Goal: Use online tool/utility: Utilize a website feature to perform a specific function

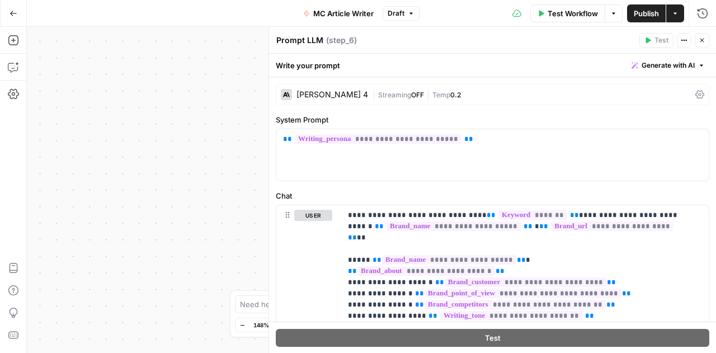
scroll to position [582, 0]
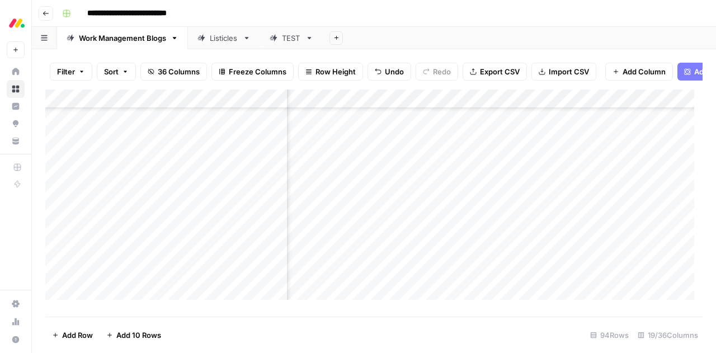
scroll to position [1331, 1223]
click at [422, 200] on div "Add Column" at bounding box center [373, 198] width 657 height 219
click at [622, 247] on div "Add Column" at bounding box center [373, 198] width 657 height 219
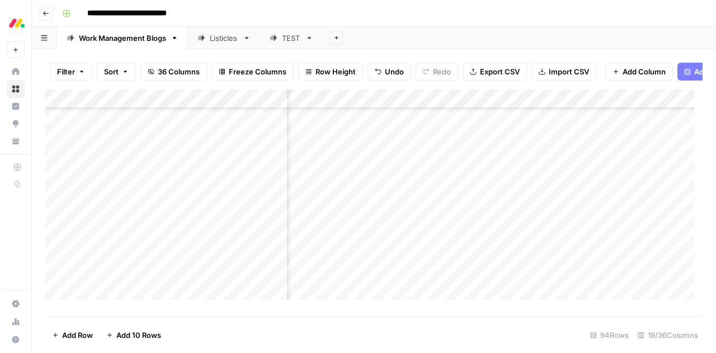
drag, startPoint x: 415, startPoint y: 110, endPoint x: 605, endPoint y: 106, distance: 190.2
click at [605, 106] on div "Add Column" at bounding box center [373, 198] width 657 height 219
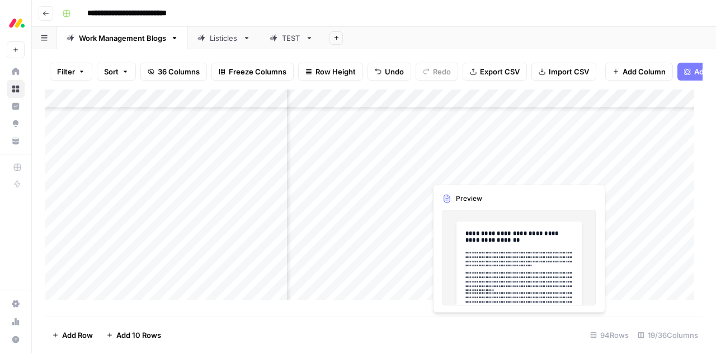
click at [486, 174] on div "Add Column" at bounding box center [373, 198] width 657 height 219
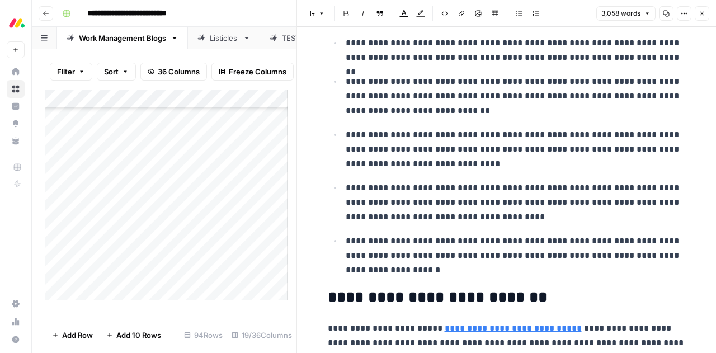
scroll to position [375, 0]
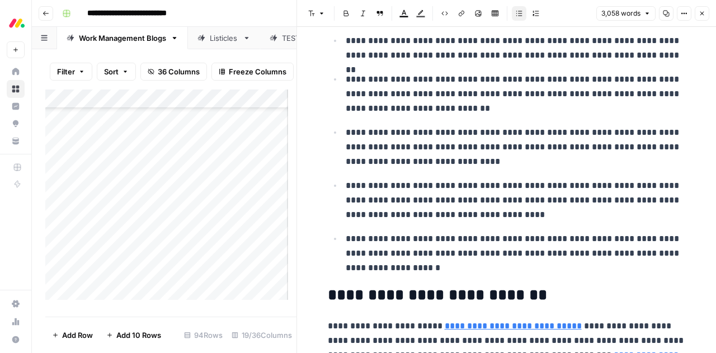
click at [394, 267] on p "**********" at bounding box center [516, 253] width 340 height 44
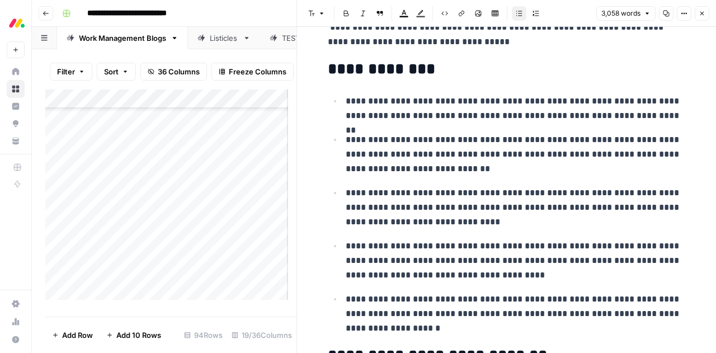
scroll to position [313, 0]
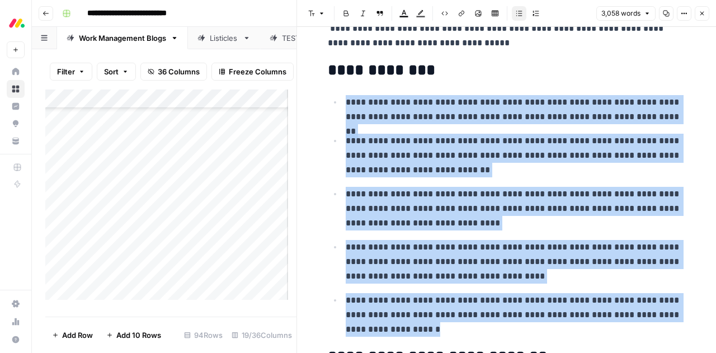
click at [346, 101] on p "**********" at bounding box center [516, 109] width 340 height 29
click at [367, 83] on span "Edit with AI" at bounding box center [375, 80] width 35 height 10
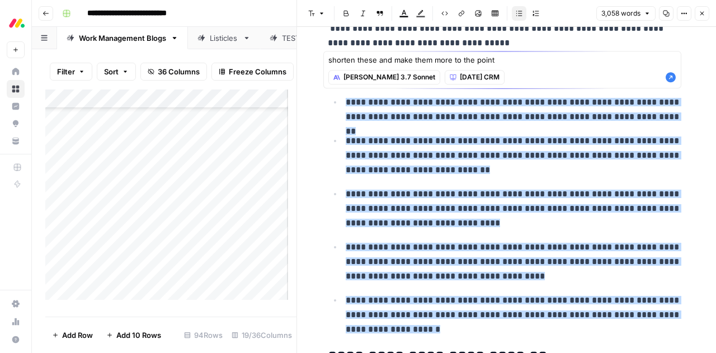
type textarea "shorten these and make them more to the point"
click at [460, 74] on span "monday CRM" at bounding box center [480, 77] width 40 height 10
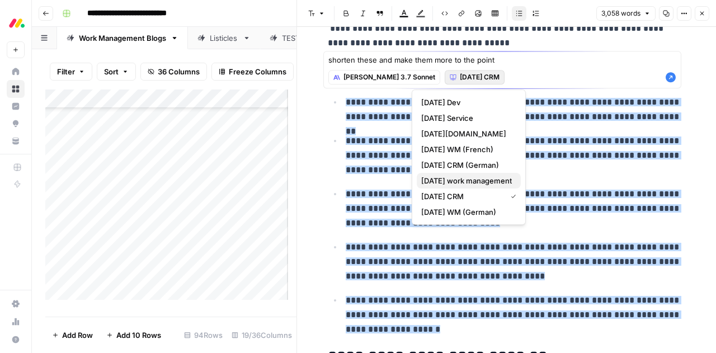
click at [460, 182] on span "monday work management" at bounding box center [466, 180] width 91 height 11
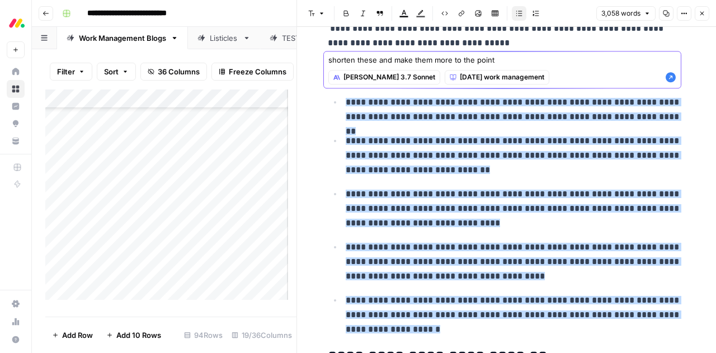
click at [672, 77] on icon "button" at bounding box center [670, 77] width 11 height 11
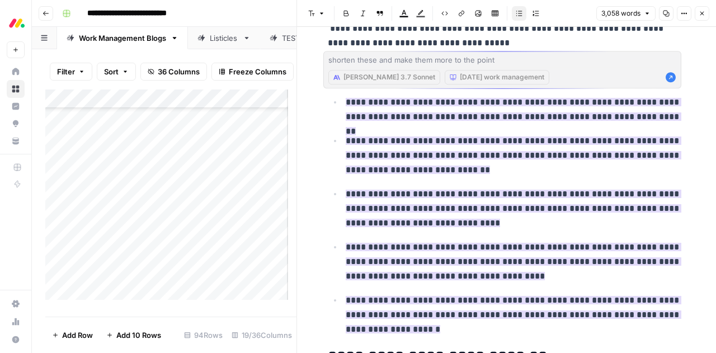
scroll to position [366, 0]
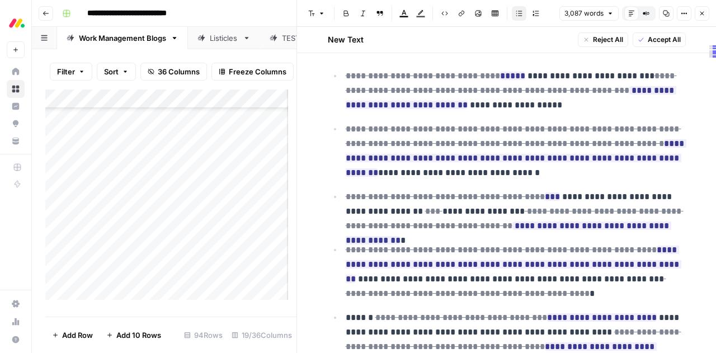
click at [651, 41] on span "Accept All" at bounding box center [663, 40] width 33 height 10
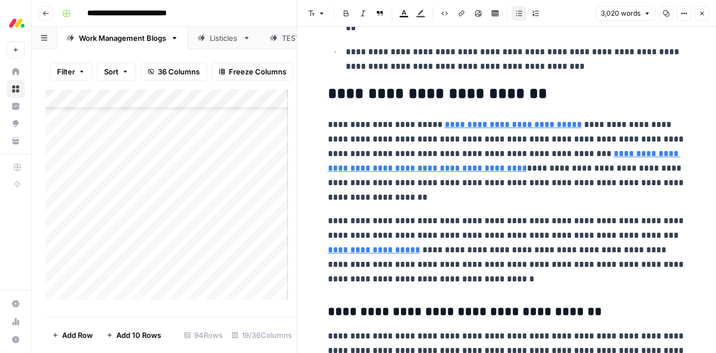
scroll to position [537, 0]
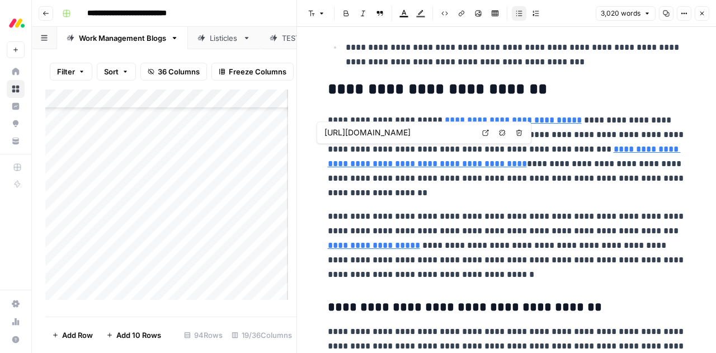
type input "https://monday.com/blog/project-management/strategy-portfolio-management/"
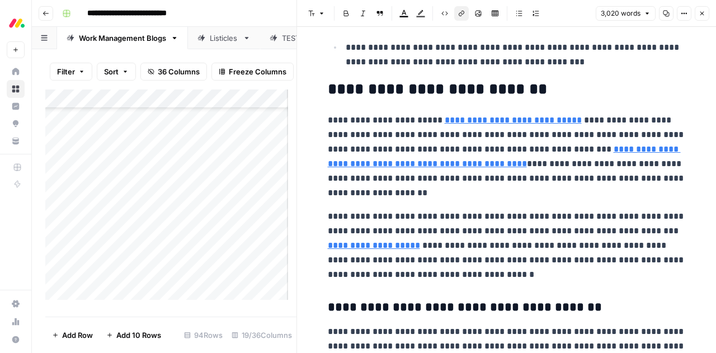
click at [533, 121] on link "**********" at bounding box center [513, 120] width 137 height 8
click at [502, 122] on link "**********" at bounding box center [513, 120] width 137 height 8
click at [545, 105] on input "https://monday.com/blog/project-management/strategy-portfolio-management/" at bounding box center [496, 103] width 149 height 11
click at [534, 104] on input "https://monday.com/blog/project-management/strategy-portfolio-management/" at bounding box center [496, 103] width 149 height 11
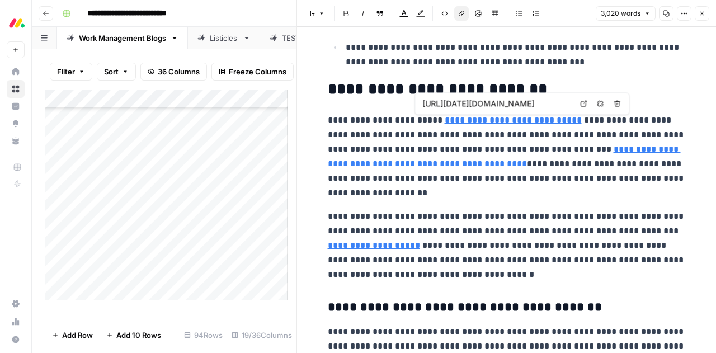
scroll to position [0, 145]
drag, startPoint x: 541, startPoint y: 102, endPoint x: 571, endPoint y: 102, distance: 29.6
click at [571, 102] on input "https://monday.com/blog/project-management/strategy-portfolio-management/" at bounding box center [496, 103] width 149 height 11
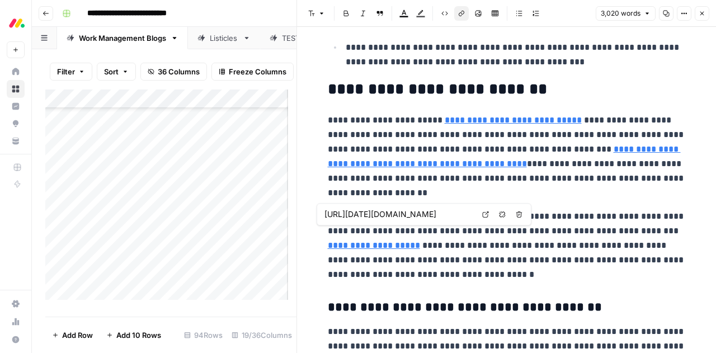
click at [420, 241] on link "**********" at bounding box center [374, 245] width 92 height 8
click at [362, 242] on link "**********" at bounding box center [374, 245] width 92 height 8
click at [367, 244] on link "**********" at bounding box center [374, 245] width 92 height 8
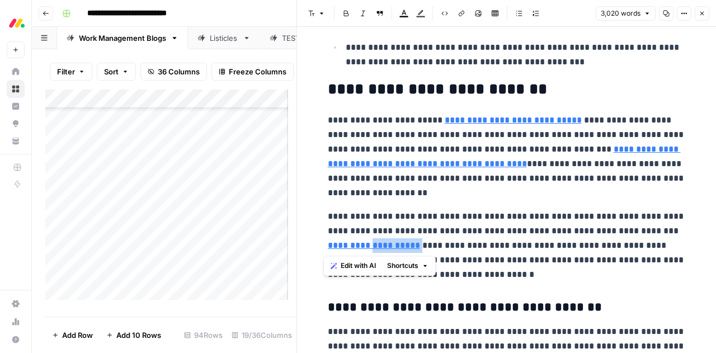
click at [362, 244] on link "**********" at bounding box center [374, 245] width 92 height 8
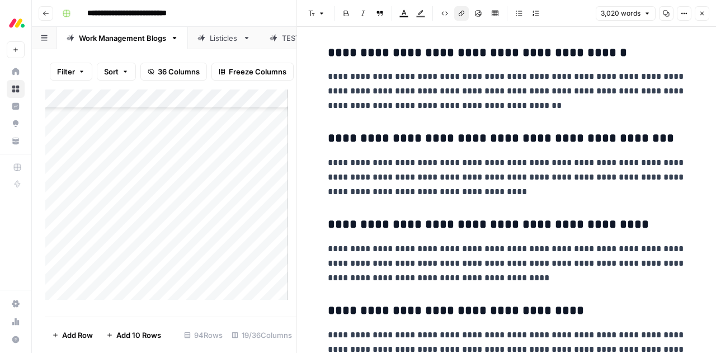
scroll to position [7210, 0]
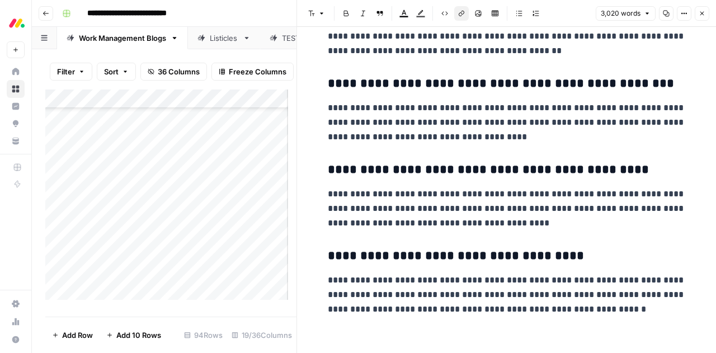
click at [702, 15] on icon "button" at bounding box center [701, 13] width 7 height 7
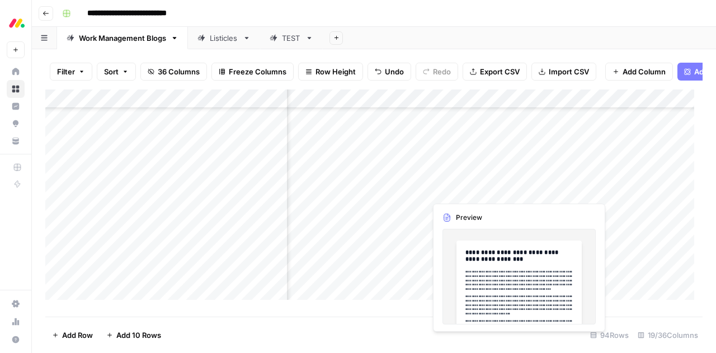
click at [441, 188] on div "Add Column" at bounding box center [373, 198] width 657 height 219
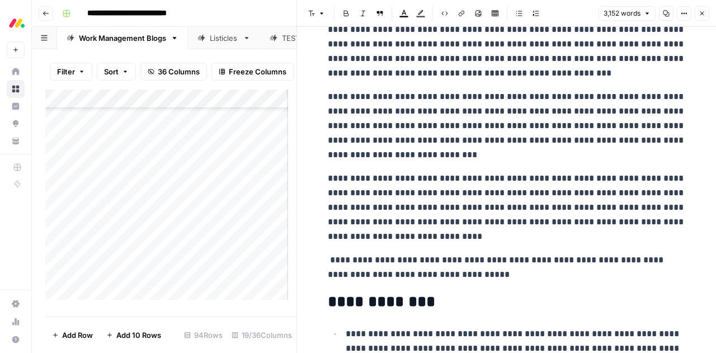
scroll to position [115, 0]
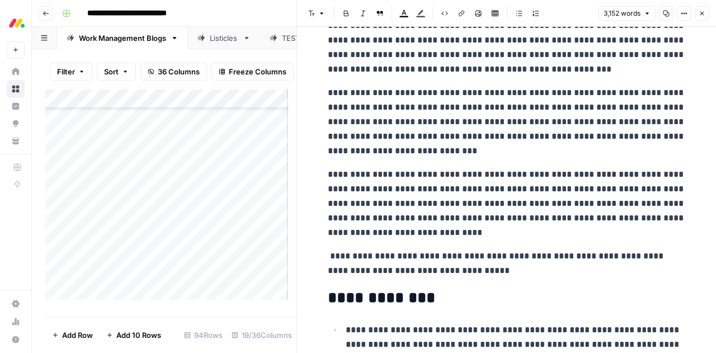
click at [373, 232] on p "**********" at bounding box center [507, 203] width 358 height 73
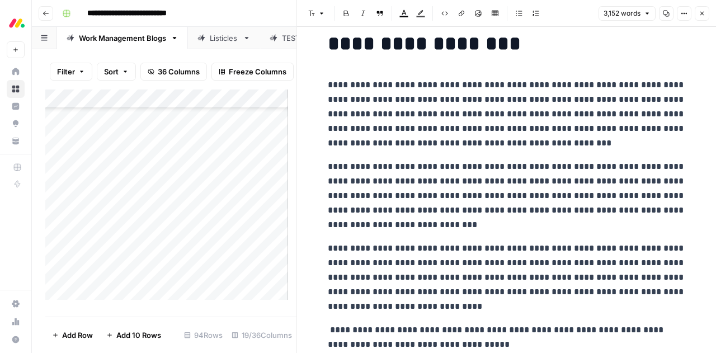
scroll to position [40, 0]
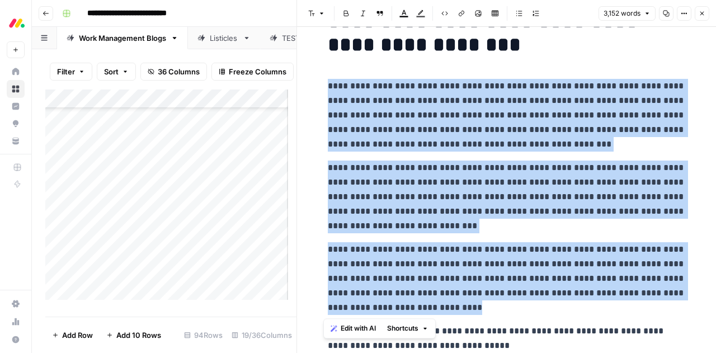
click at [356, 328] on span "Edit with AI" at bounding box center [358, 328] width 35 height 10
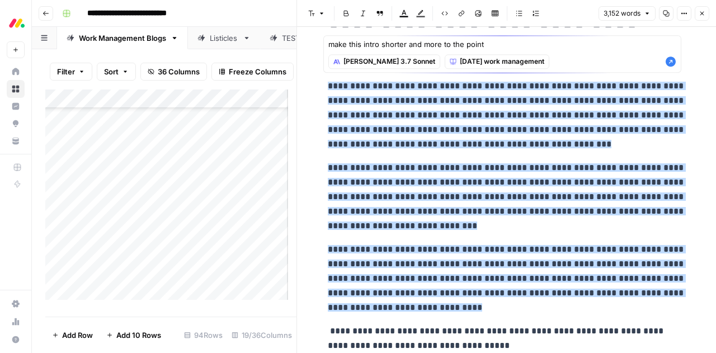
type textarea "make this intro shorter and more to the point"
click at [671, 62] on icon "button" at bounding box center [670, 61] width 10 height 10
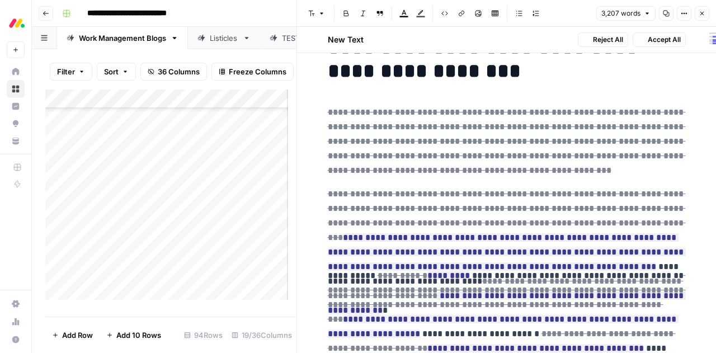
scroll to position [101, 0]
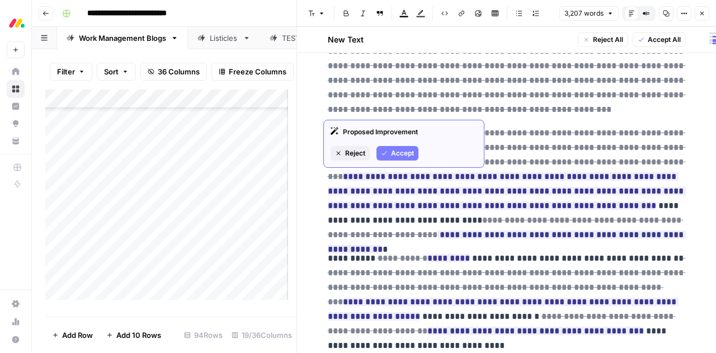
click at [407, 150] on span "Accept" at bounding box center [402, 153] width 23 height 10
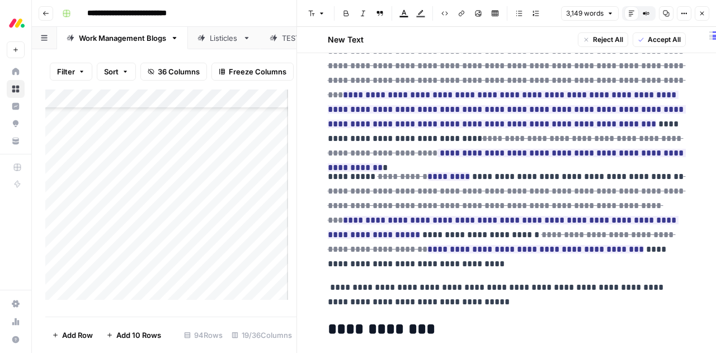
scroll to position [19, 0]
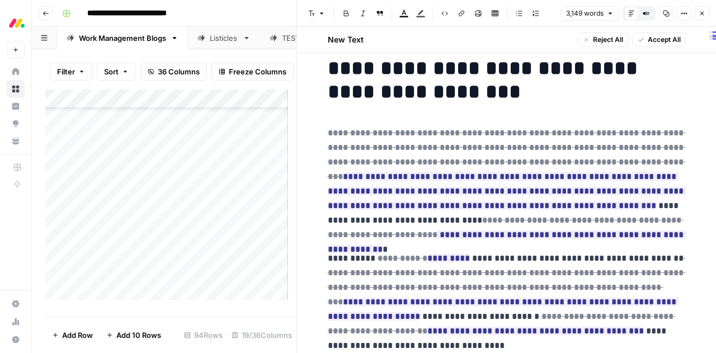
click at [651, 39] on span "Accept All" at bounding box center [663, 40] width 33 height 10
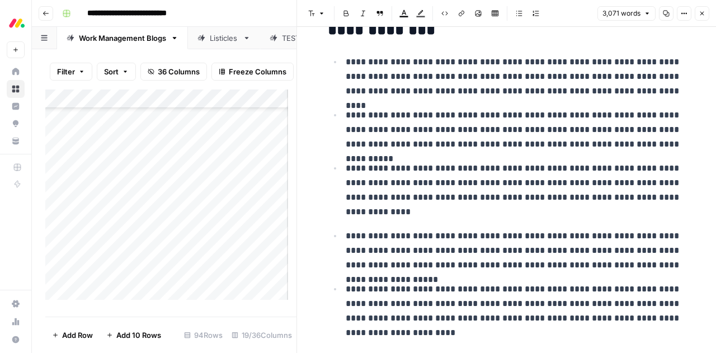
scroll to position [291, 0]
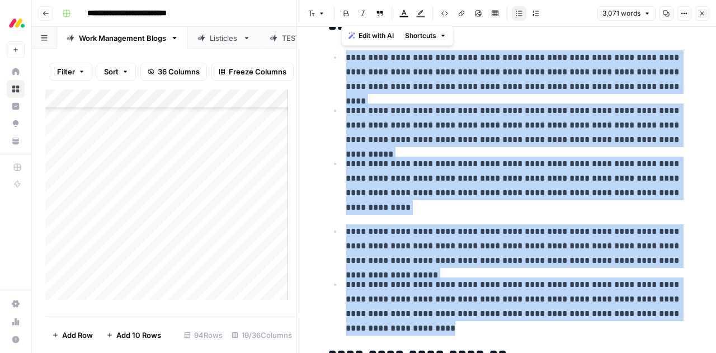
drag, startPoint x: 424, startPoint y: 329, endPoint x: 341, endPoint y: 60, distance: 282.1
click at [341, 60] on ul "**********" at bounding box center [507, 193] width 358 height 286
click at [368, 37] on span "Edit with AI" at bounding box center [375, 36] width 35 height 10
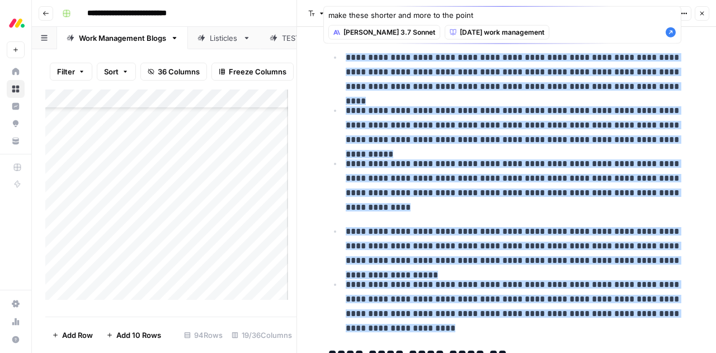
type textarea "make these shorter and more to the point"
click at [673, 34] on icon "button" at bounding box center [670, 32] width 10 height 10
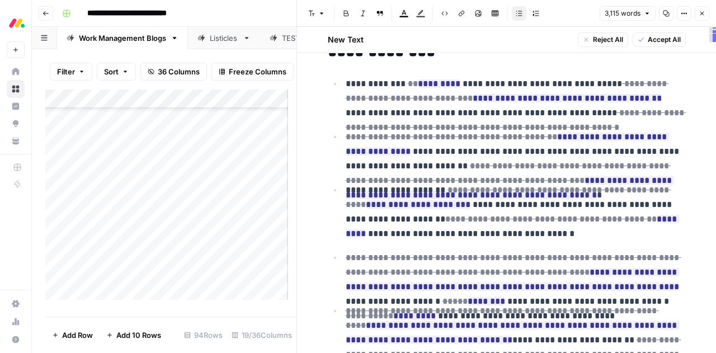
scroll to position [400, 0]
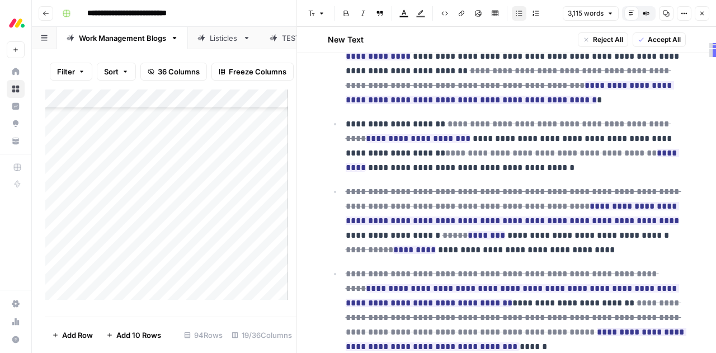
click at [664, 39] on span "Accept All" at bounding box center [663, 40] width 33 height 10
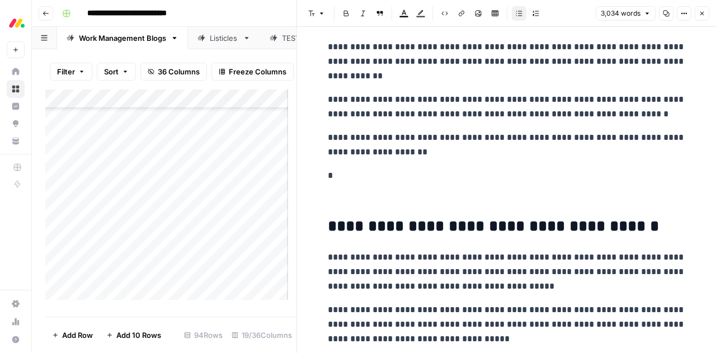
scroll to position [7310, 0]
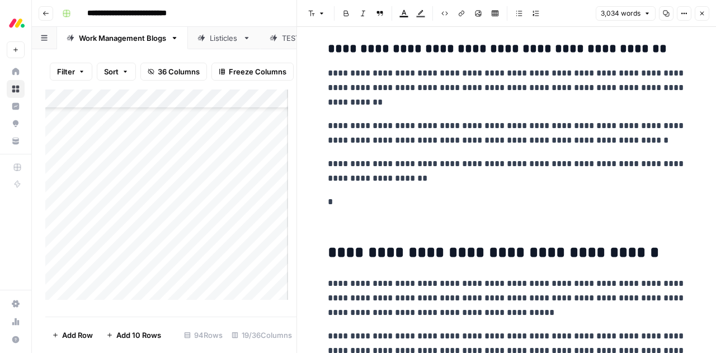
click at [328, 195] on p "*" at bounding box center [507, 202] width 358 height 15
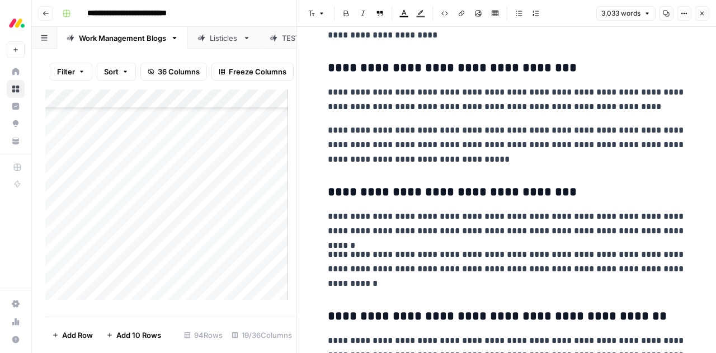
scroll to position [7027, 0]
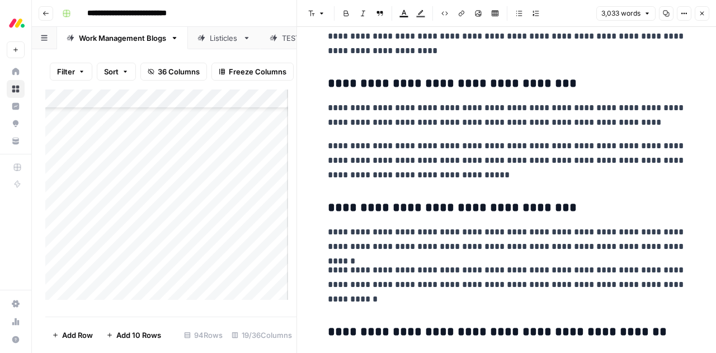
click at [701, 12] on icon "button" at bounding box center [701, 13] width 7 height 7
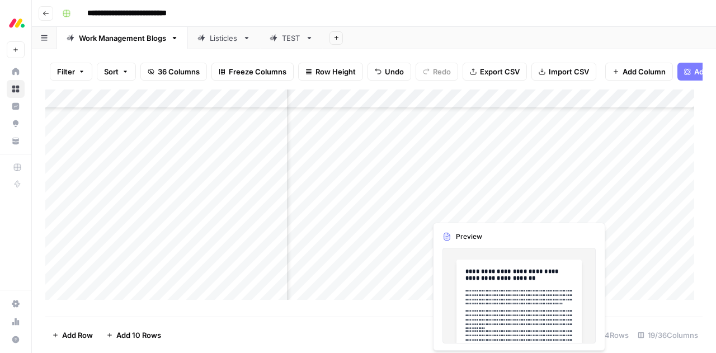
click at [463, 211] on div "Add Column" at bounding box center [373, 198] width 657 height 219
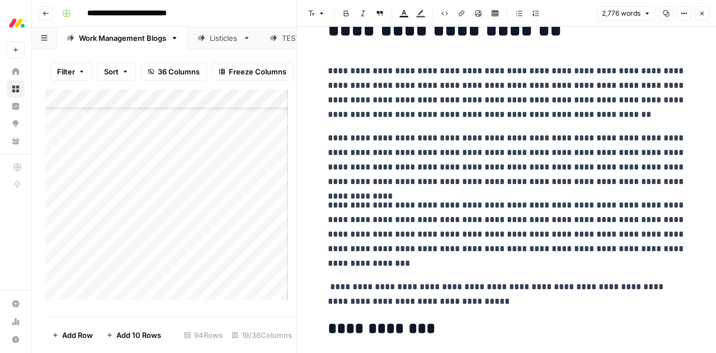
scroll to position [56, 0]
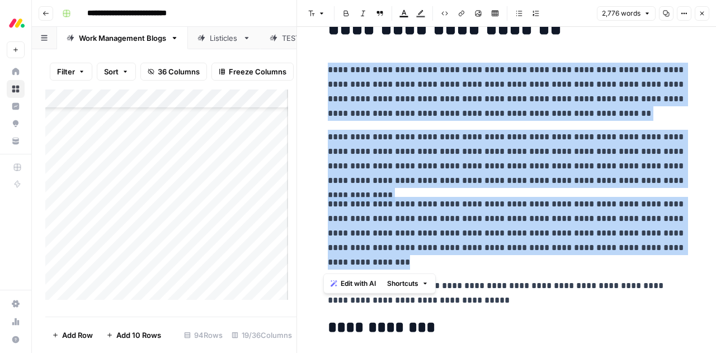
drag, startPoint x: 396, startPoint y: 263, endPoint x: 325, endPoint y: 74, distance: 201.9
click at [361, 281] on span "Edit with AI" at bounding box center [358, 283] width 35 height 10
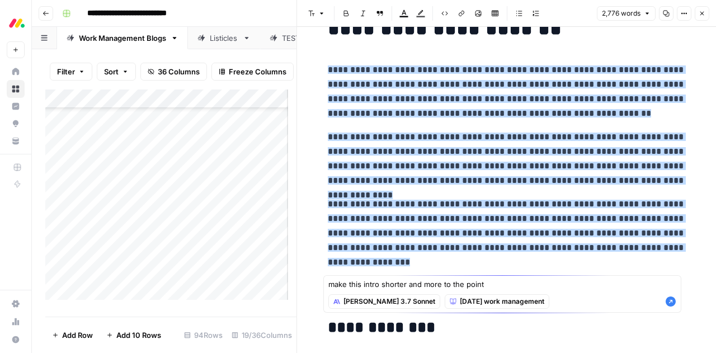
type textarea "make this intro shorter and more to the point"
click at [669, 300] on icon "button" at bounding box center [670, 301] width 10 height 10
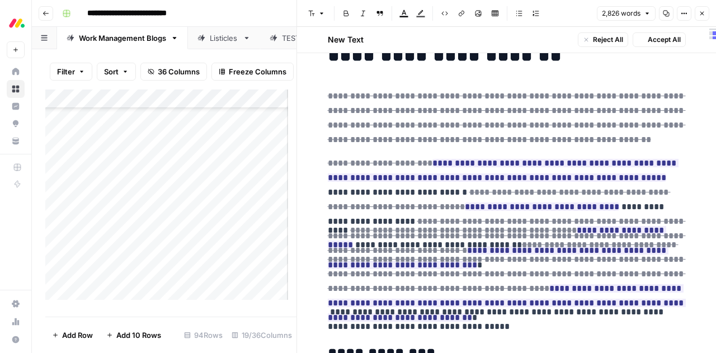
scroll to position [82, 0]
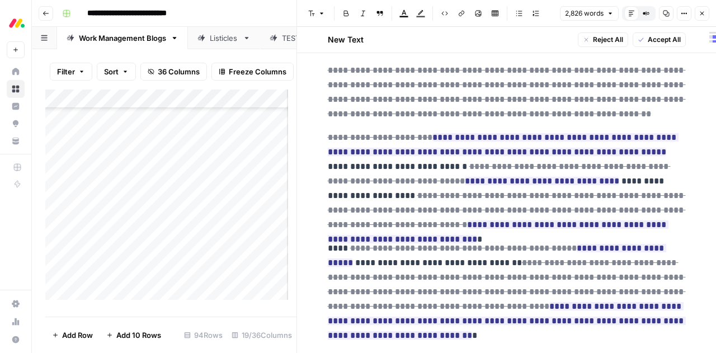
click at [650, 37] on span "Accept All" at bounding box center [663, 40] width 33 height 10
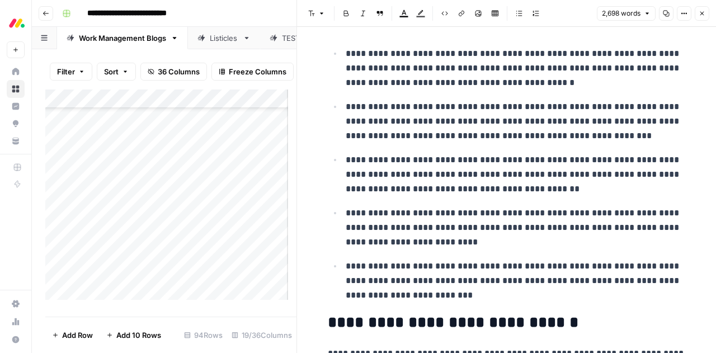
scroll to position [290, 0]
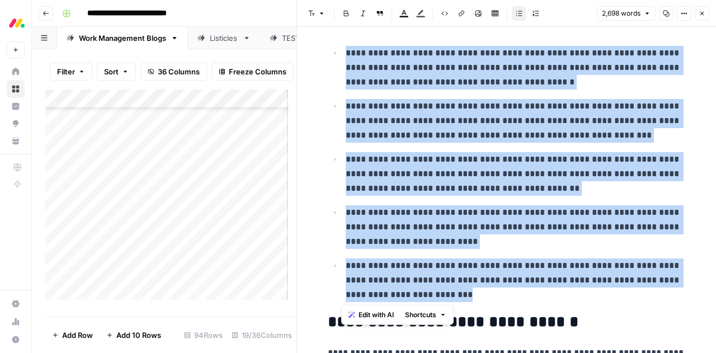
drag, startPoint x: 470, startPoint y: 295, endPoint x: 341, endPoint y: 58, distance: 270.2
click at [341, 58] on ul "**********" at bounding box center [507, 173] width 358 height 257
click at [372, 314] on span "Edit with AI" at bounding box center [375, 315] width 35 height 10
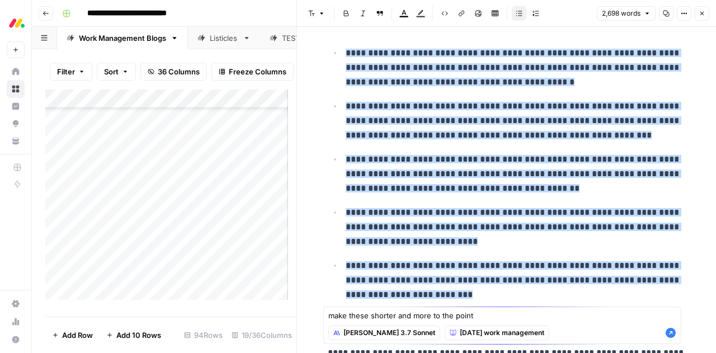
type textarea "make these shorter and more to the point"
click at [672, 334] on icon "button" at bounding box center [670, 333] width 10 height 10
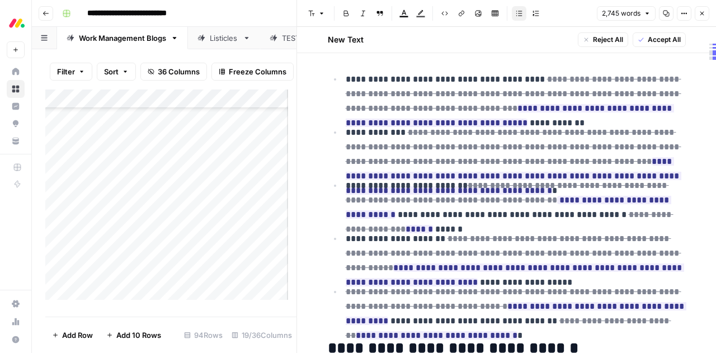
scroll to position [351, 0]
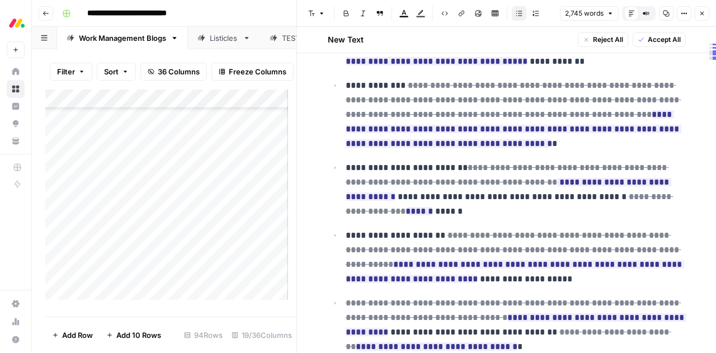
click at [651, 40] on span "Accept All" at bounding box center [663, 40] width 33 height 10
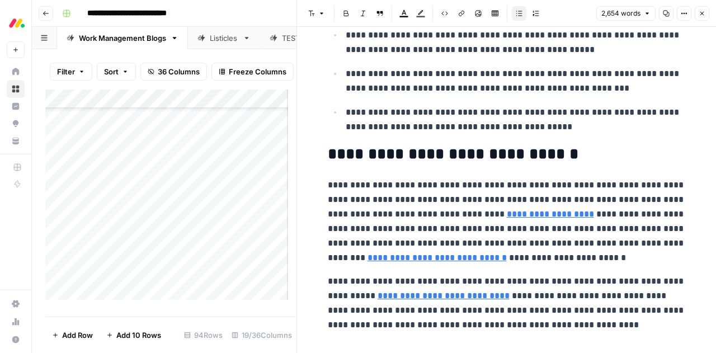
scroll to position [425, 0]
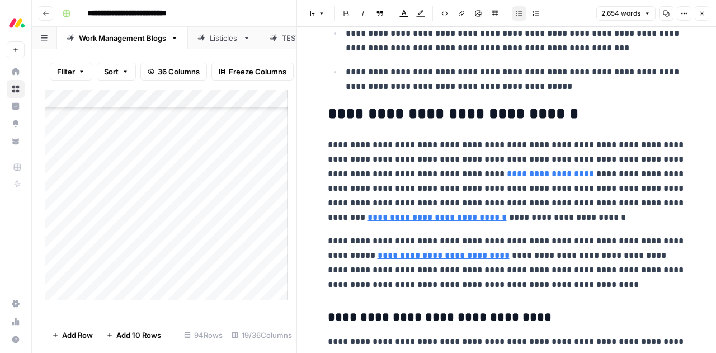
click at [604, 112] on h2 "**********" at bounding box center [507, 114] width 358 height 18
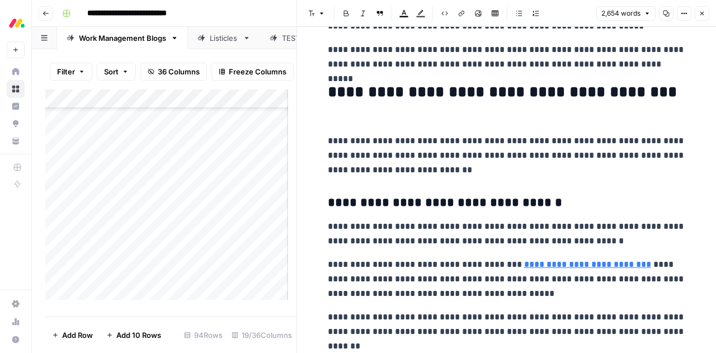
scroll to position [2660, 0]
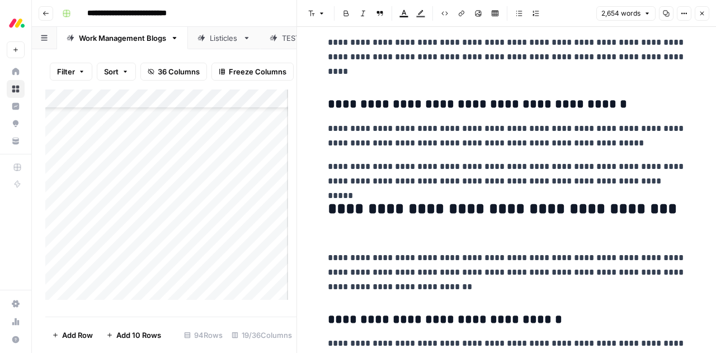
click at [705, 15] on button "Close" at bounding box center [701, 13] width 15 height 15
